Goal: Go to known website: Access a specific website the user already knows

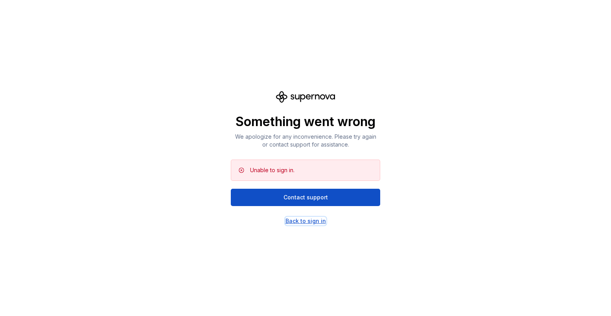
click at [313, 220] on div "Back to sign in" at bounding box center [306, 221] width 41 height 8
